Goal: Task Accomplishment & Management: Complete application form

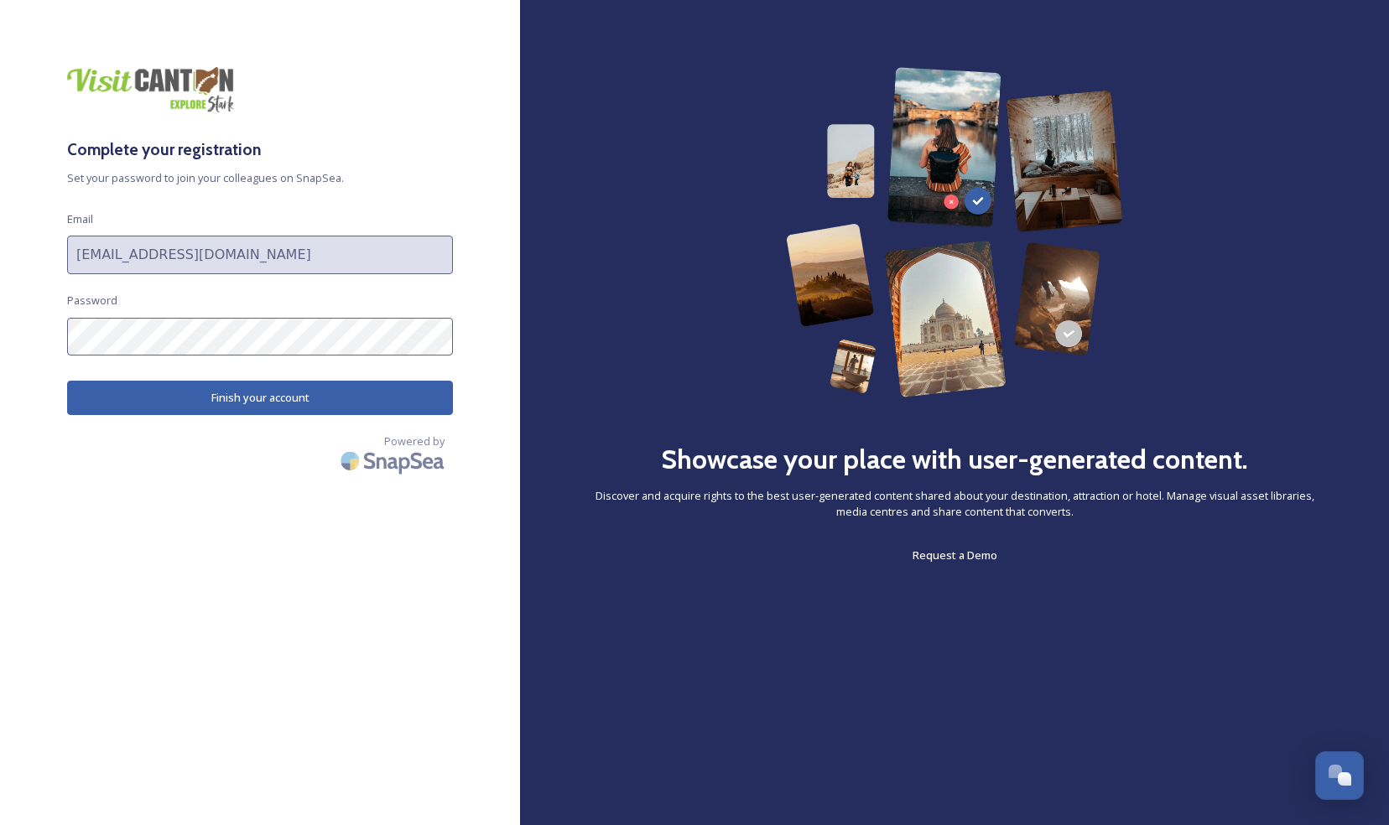
click at [344, 400] on button "Finish your account" at bounding box center [260, 398] width 386 height 34
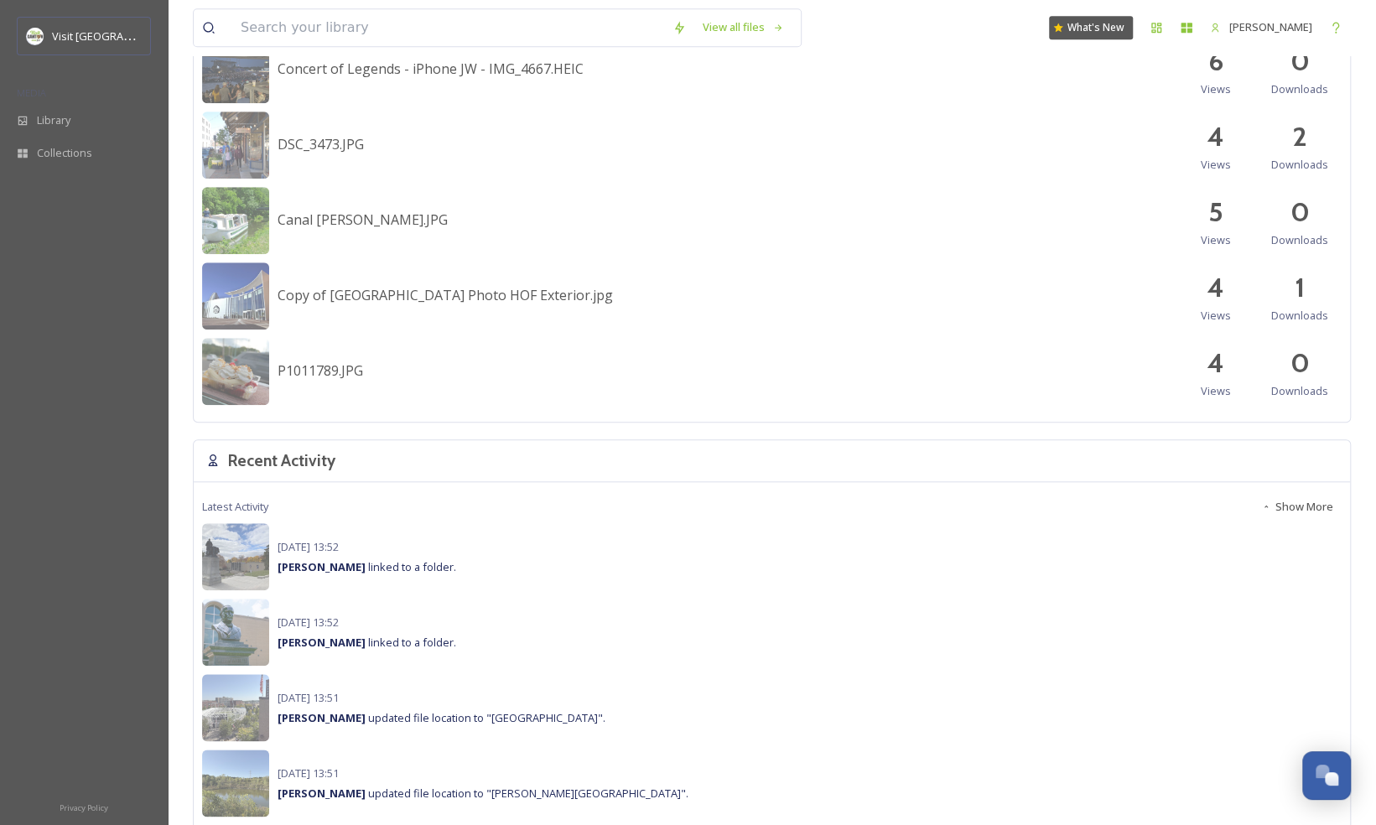
scroll to position [512, 0]
